Goal: Task Accomplishment & Management: Manage account settings

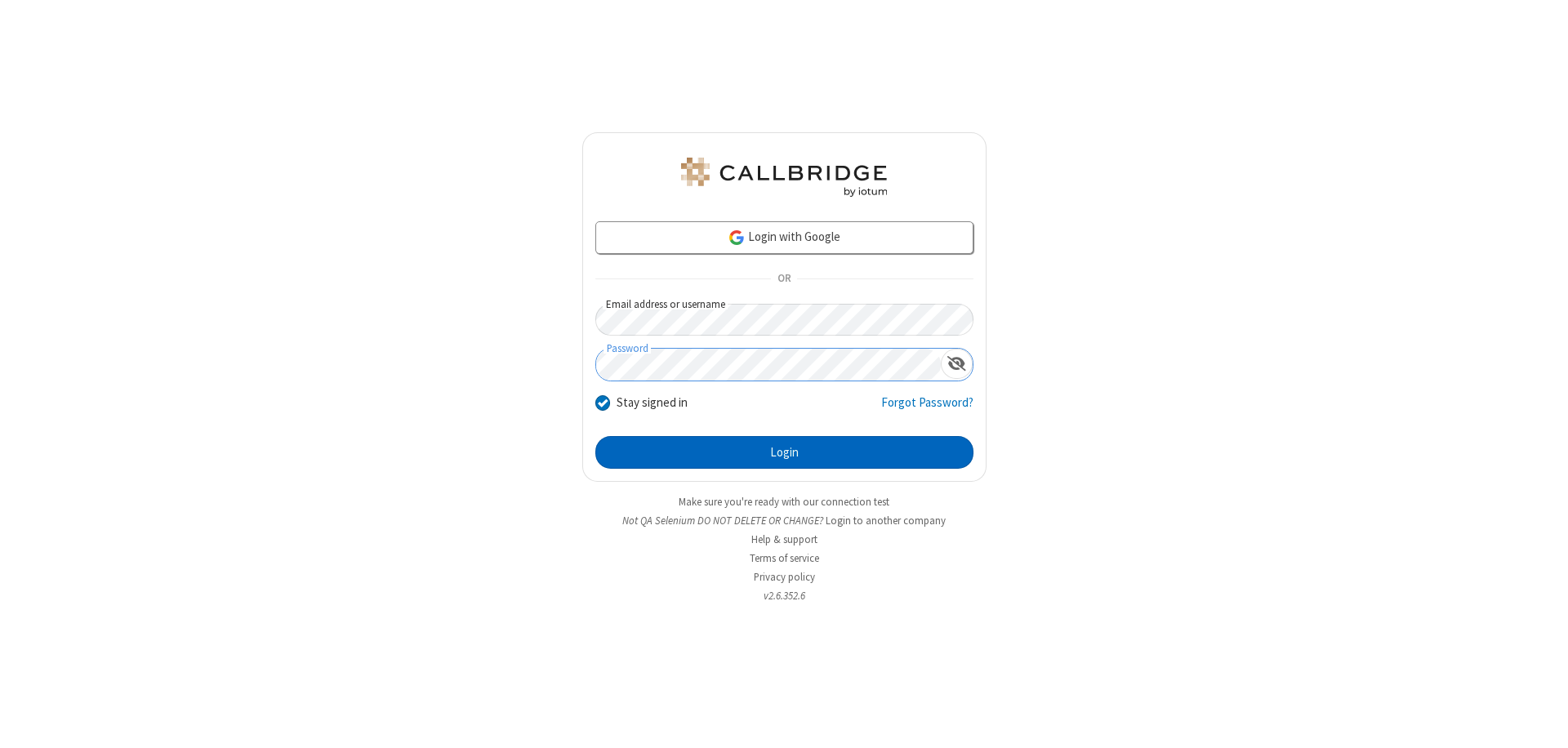
click at [784, 452] on button "Login" at bounding box center [785, 452] width 378 height 32
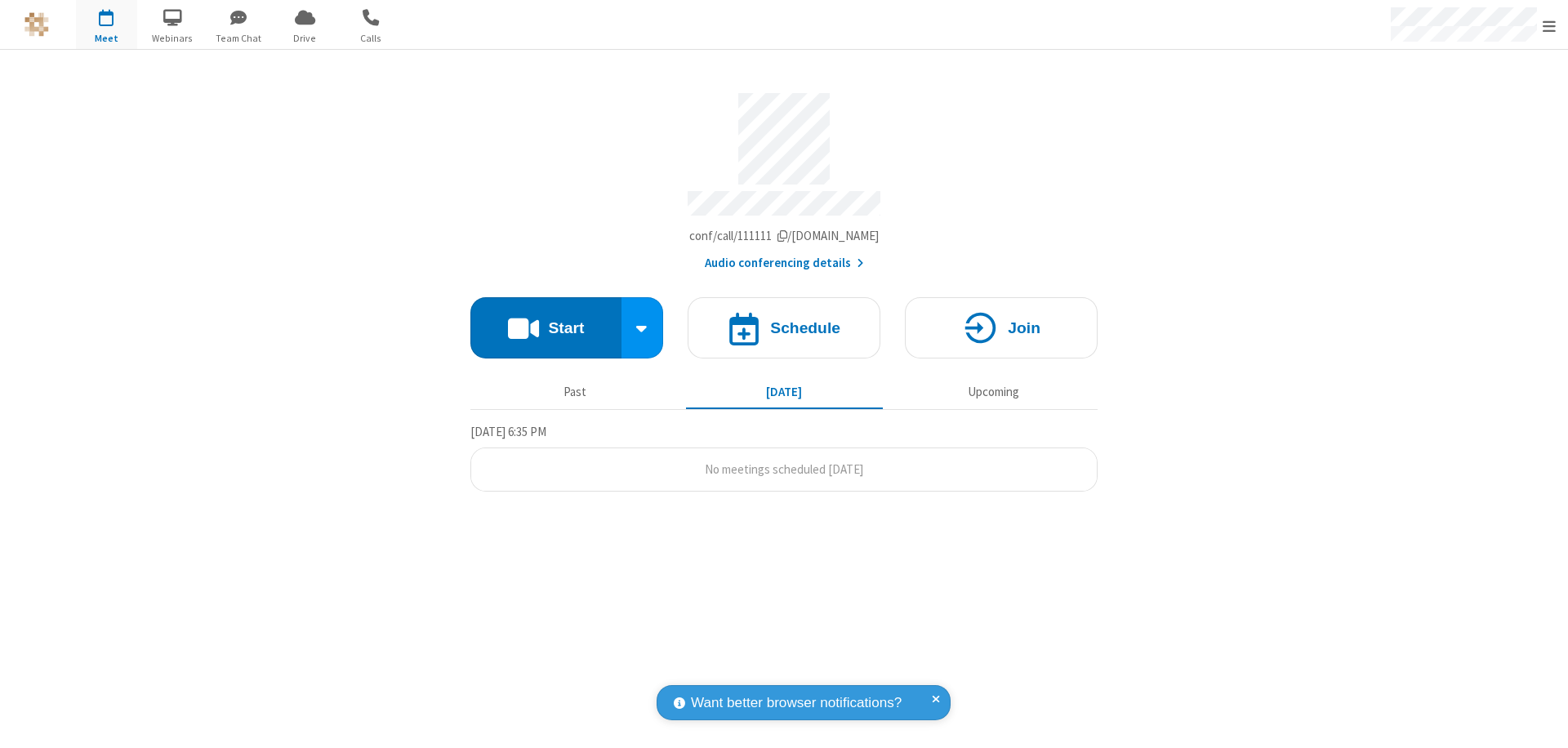
click at [1549, 25] on span "Open menu" at bounding box center [1549, 26] width 13 height 16
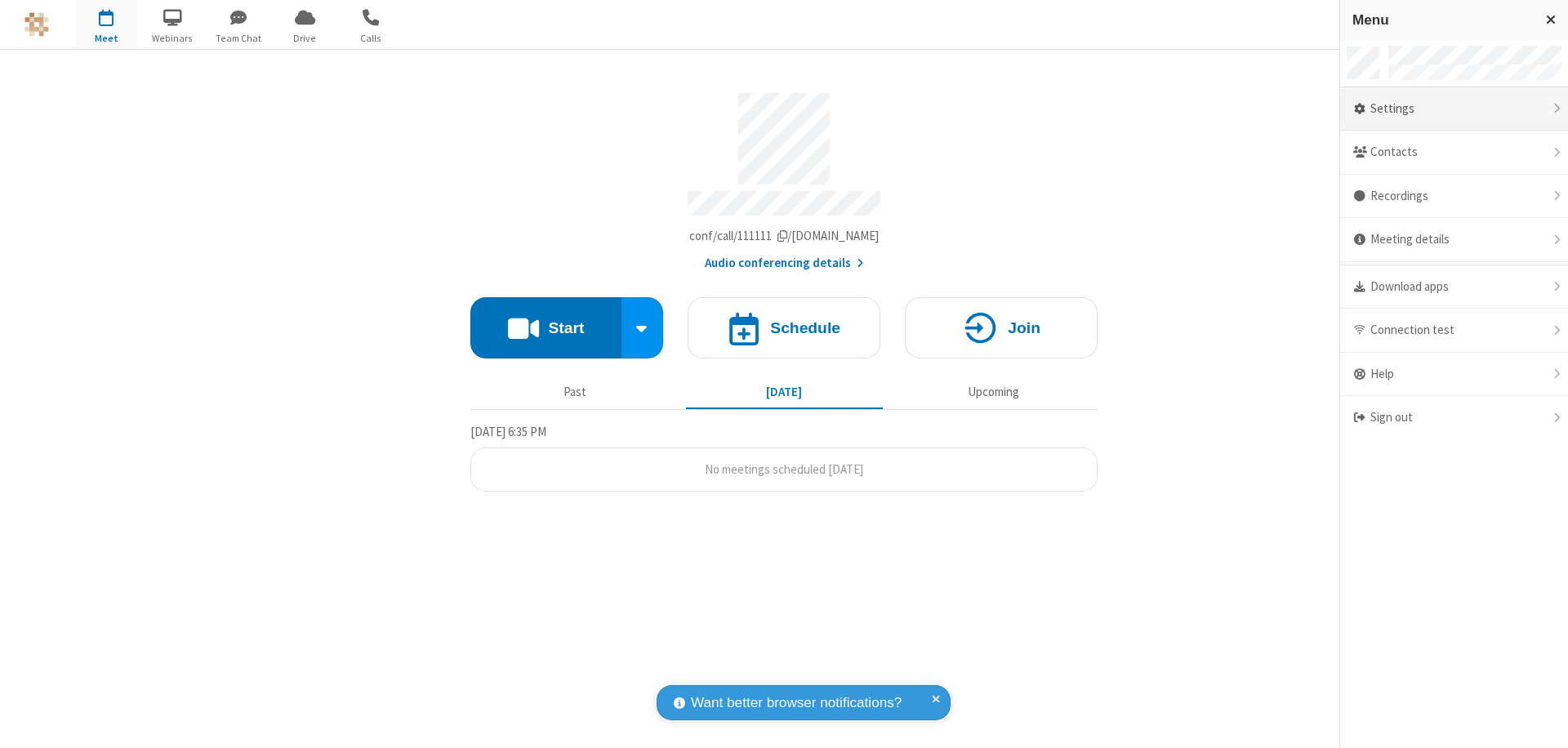
click at [1454, 108] on div "Settings" at bounding box center [1454, 109] width 228 height 44
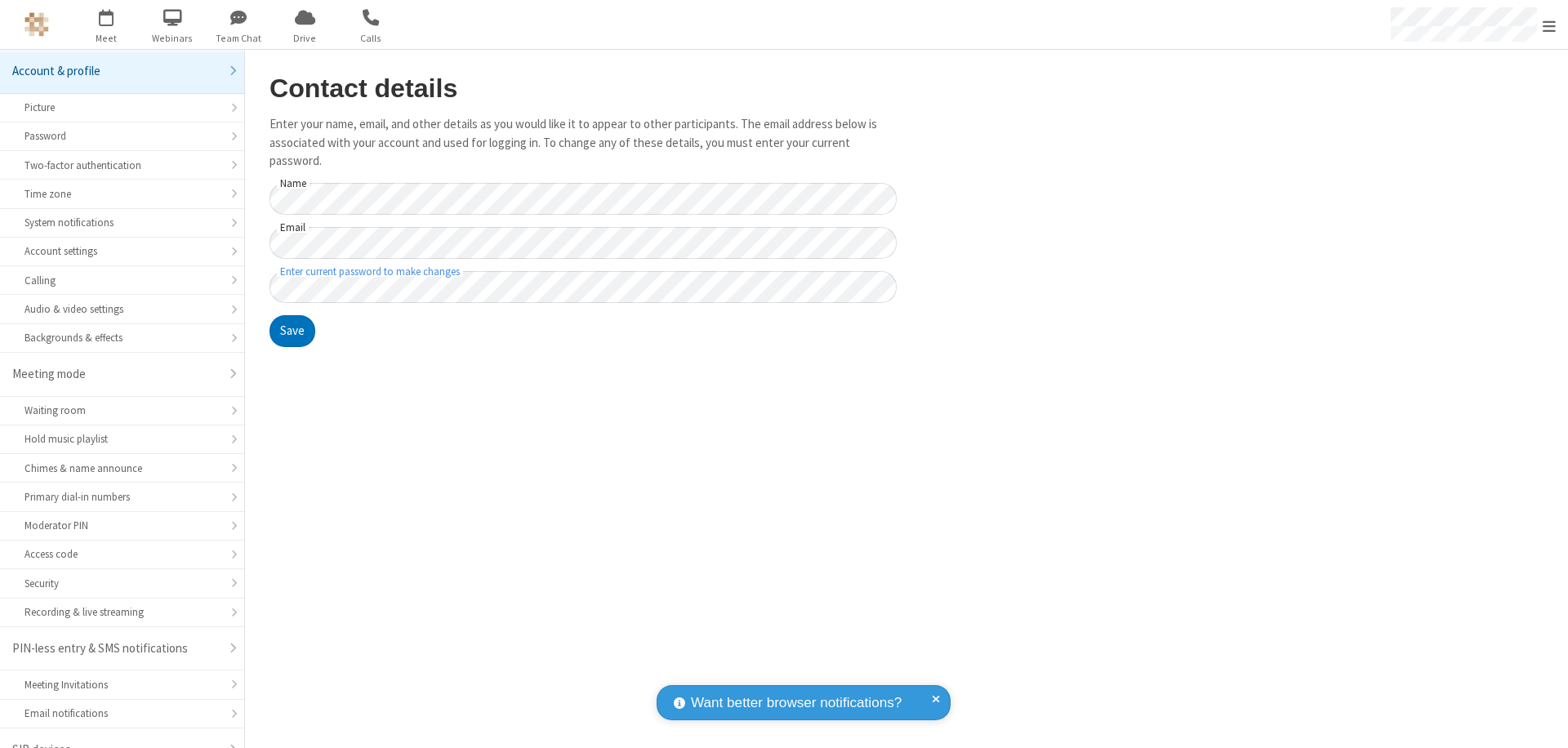
scroll to position [23, 0]
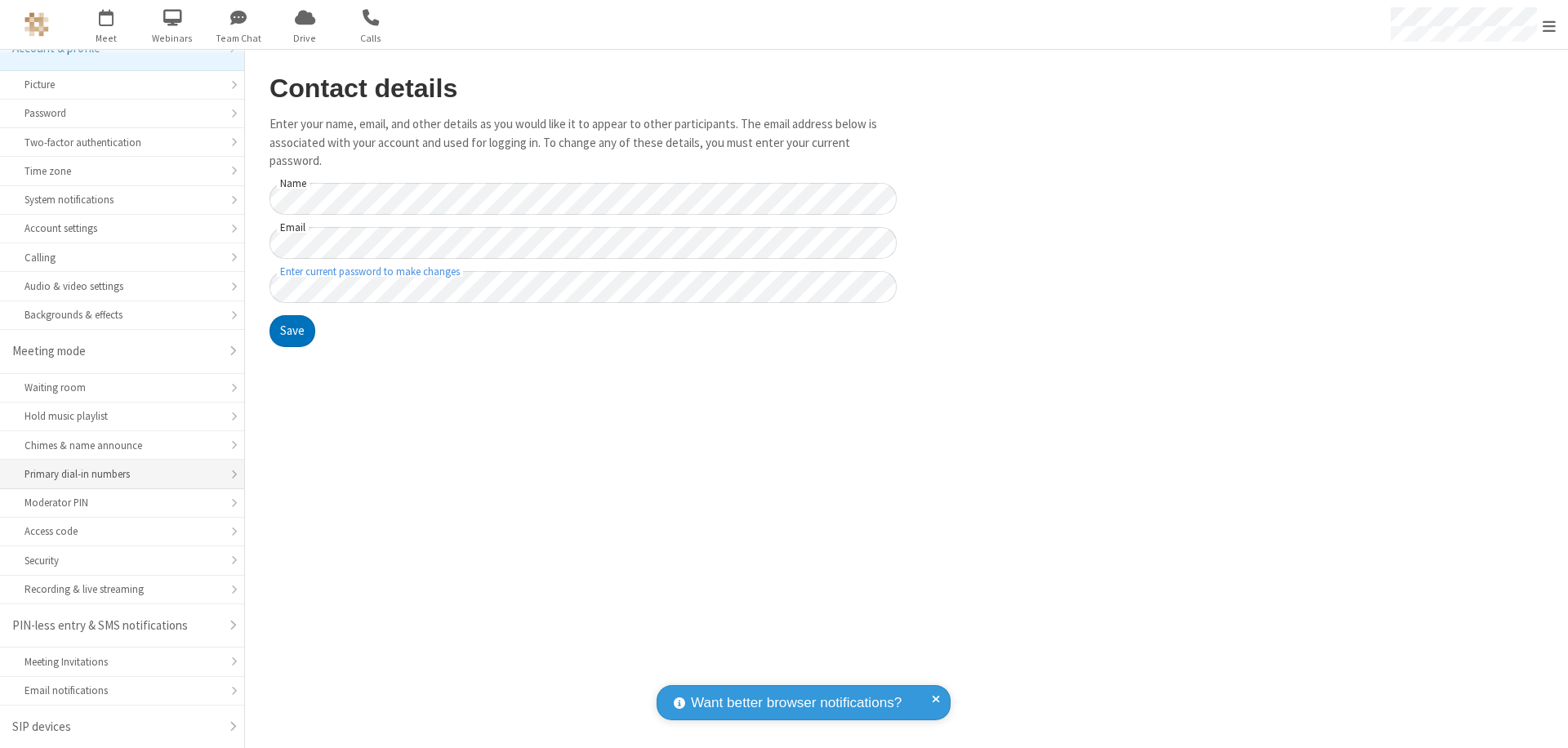
click at [116, 475] on div "Primary dial-in numbers" at bounding box center [122, 474] width 195 height 15
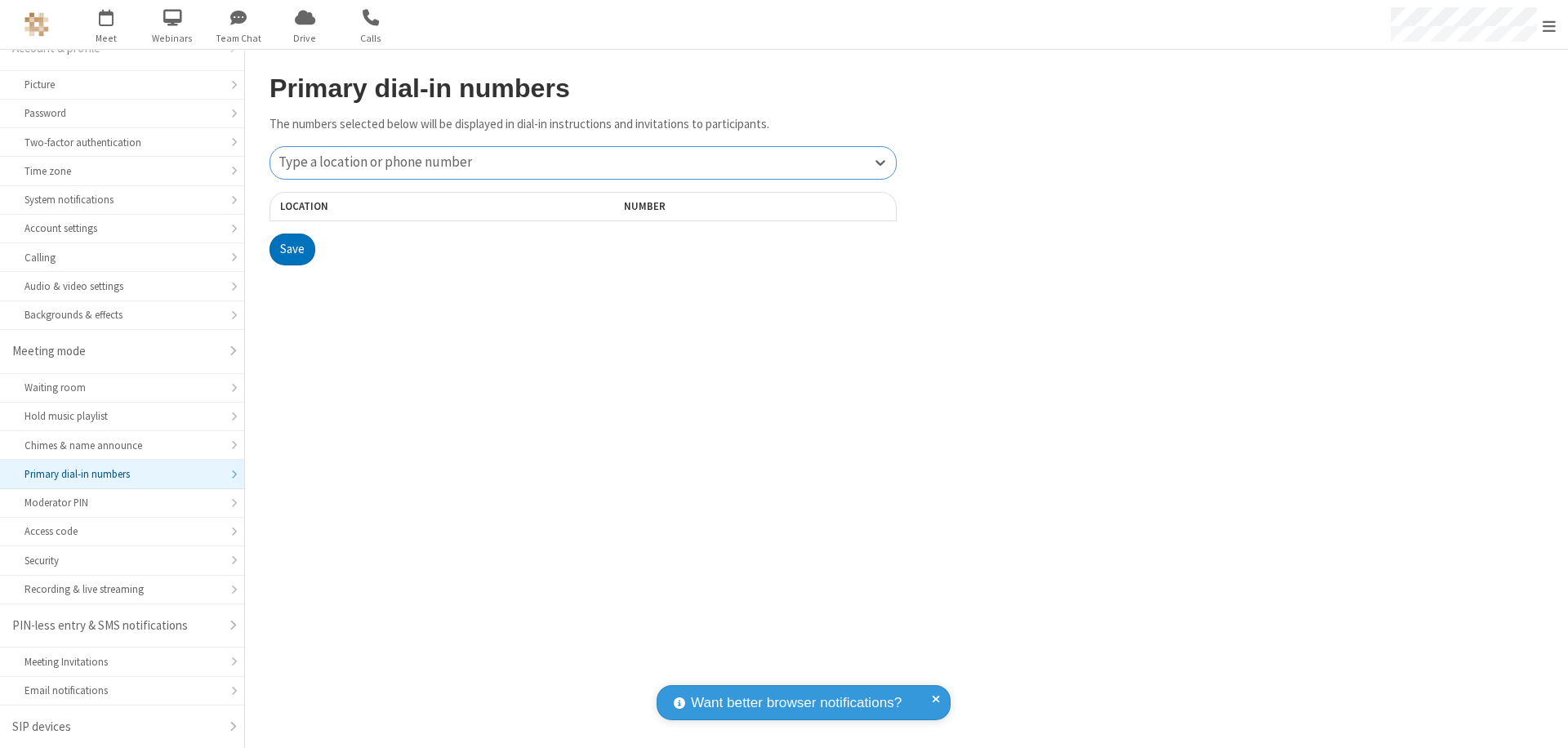
click at [583, 162] on div "Type a location or phone number" at bounding box center [583, 163] width 625 height 32
